Goal: Communication & Community: Ask a question

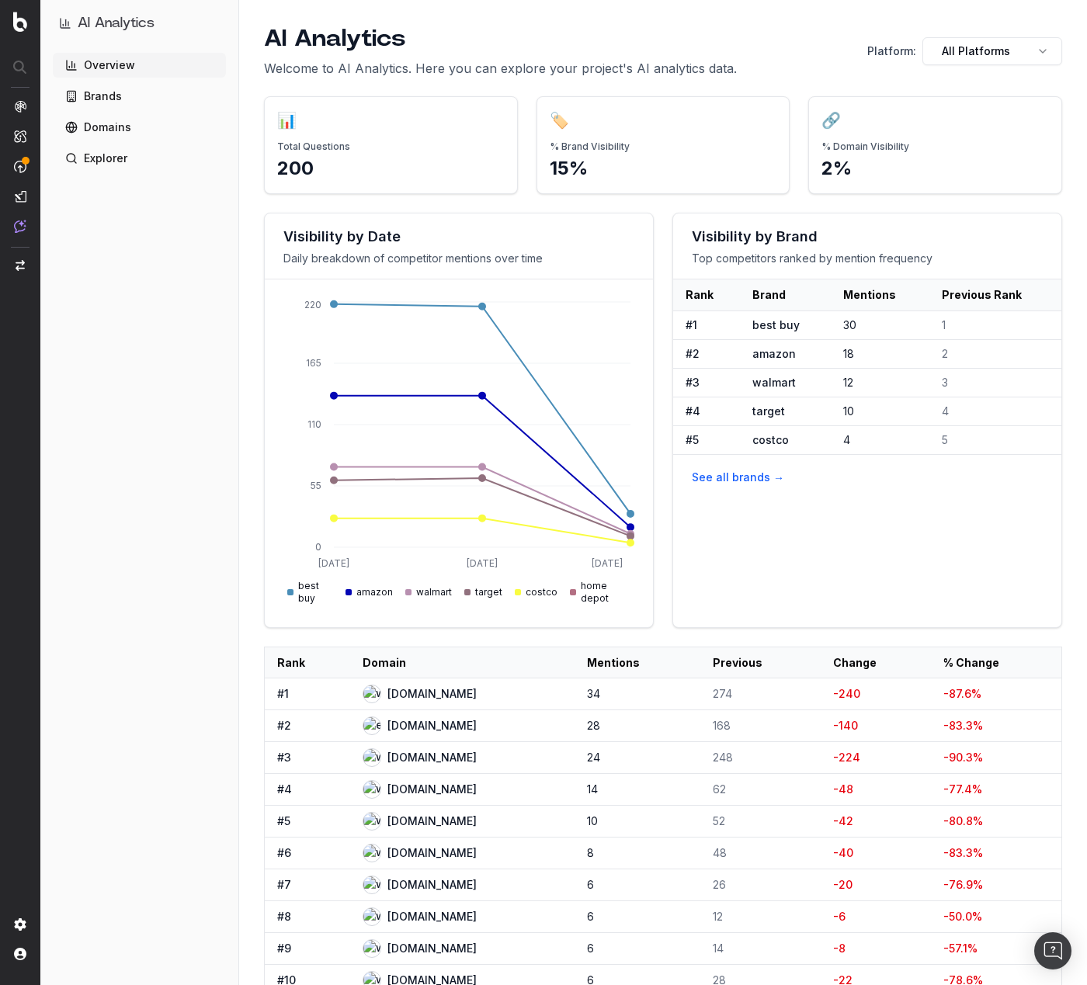
click at [170, 401] on div "Overview Brands Domains Explorer" at bounding box center [139, 516] width 173 height 926
click at [202, 440] on div "Overview Brands Domains Explorer" at bounding box center [139, 516] width 173 height 926
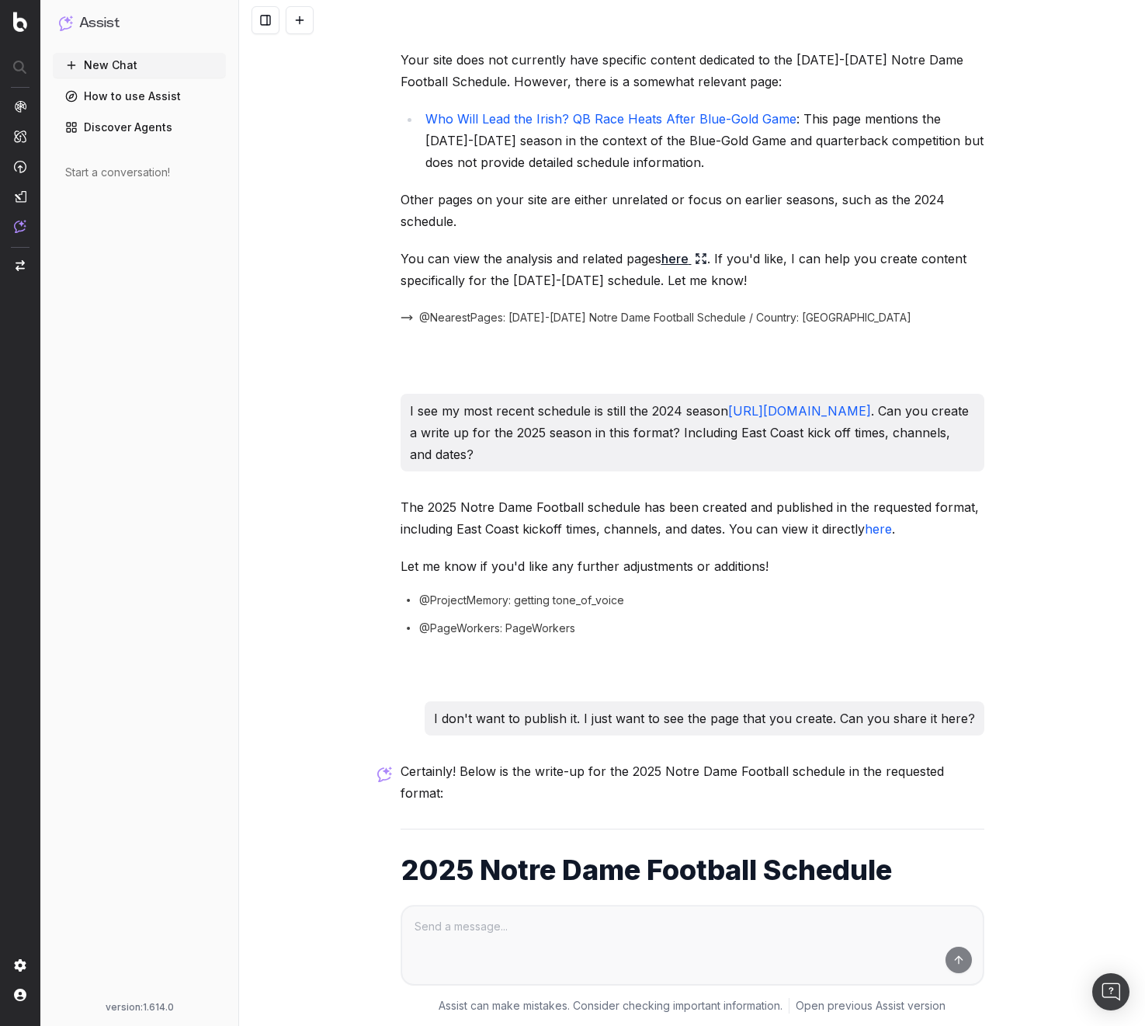
scroll to position [1540, 0]
click at [373, 184] on div "What are the top trending topics for Notre Dame Football 2025 The top trending …" at bounding box center [692, 513] width 906 height 1026
click at [160, 311] on div "New Chat How to use Assist Discover Agents Start a conversation!" at bounding box center [139, 524] width 173 height 942
click at [474, 197] on p "Other pages on your site are either unrelated or focus on earlier seasons, such…" at bounding box center [693, 211] width 584 height 43
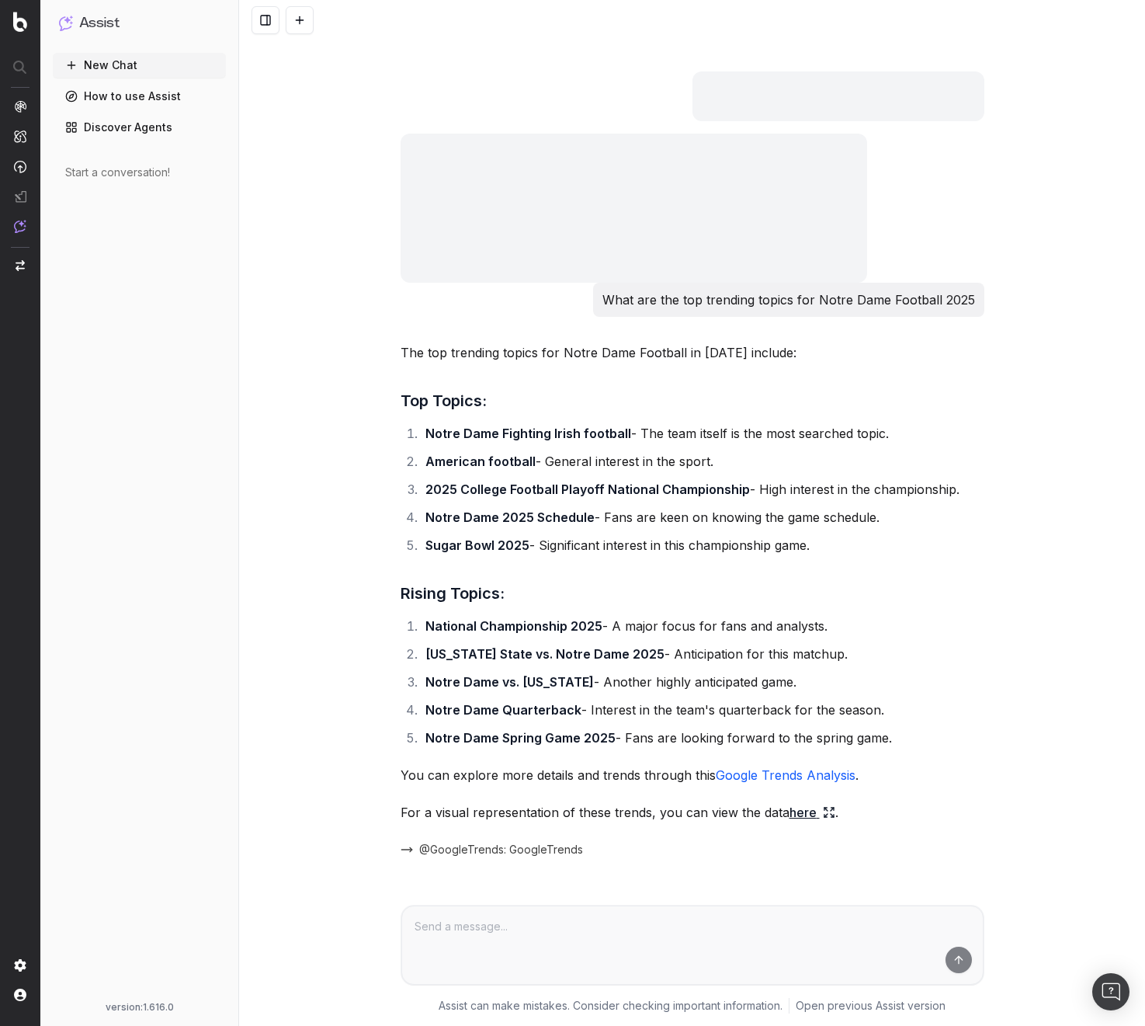
scroll to position [2285, 0]
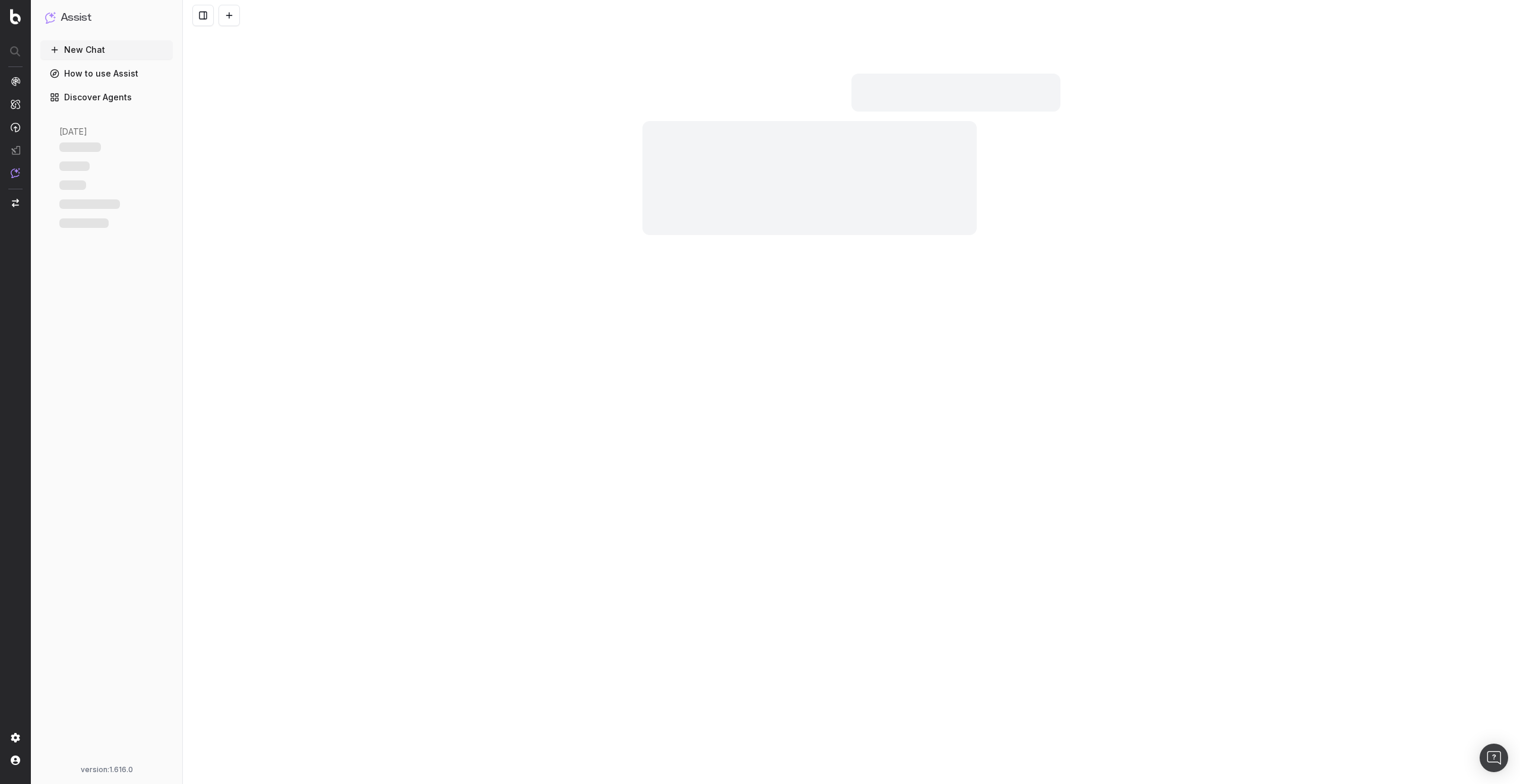
scroll to position [1746, 0]
